Goal: Task Accomplishment & Management: Manage account settings

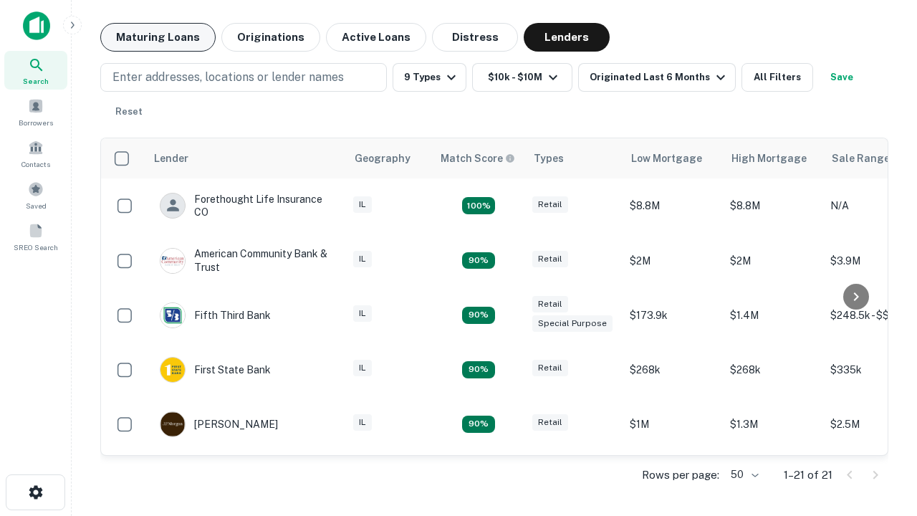
click at [158, 37] on button "Maturing Loans" at bounding box center [157, 37] width 115 height 29
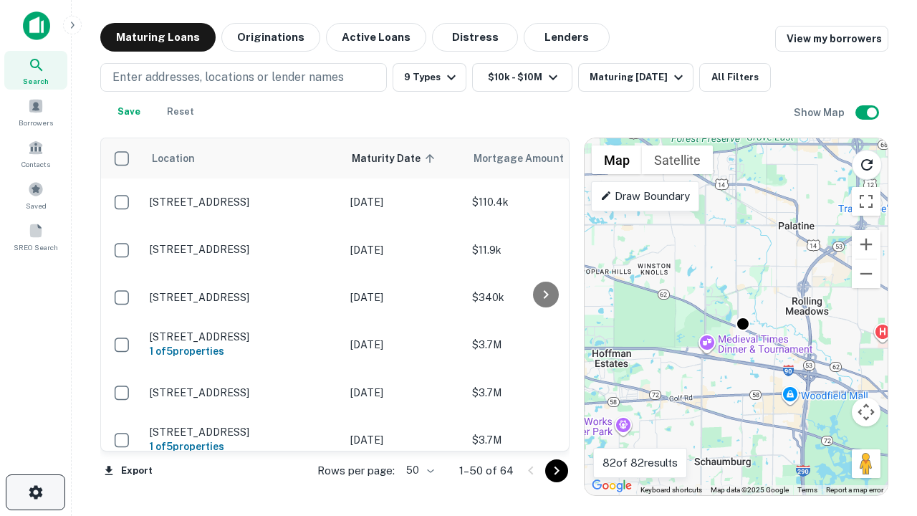
click at [35, 492] on icon "button" at bounding box center [35, 492] width 17 height 17
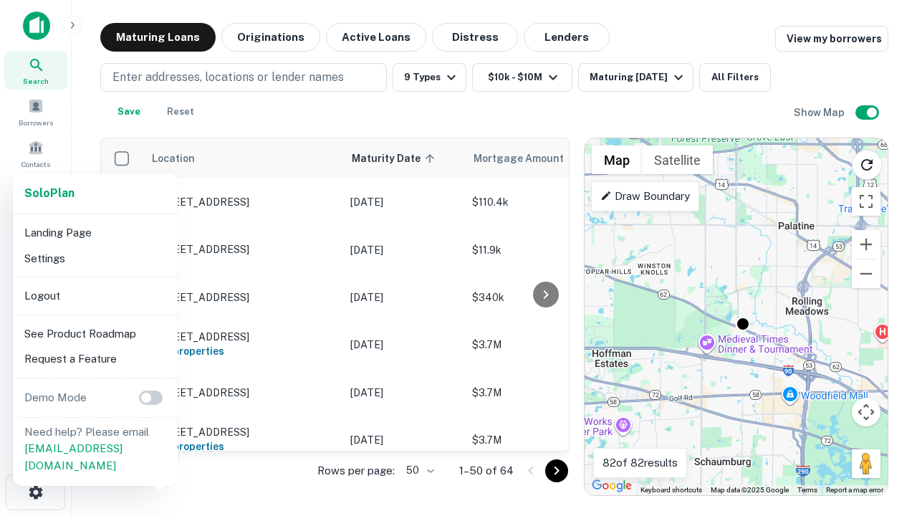
click at [95, 295] on li "Logout" at bounding box center [95, 296] width 153 height 26
